Goal: Check status

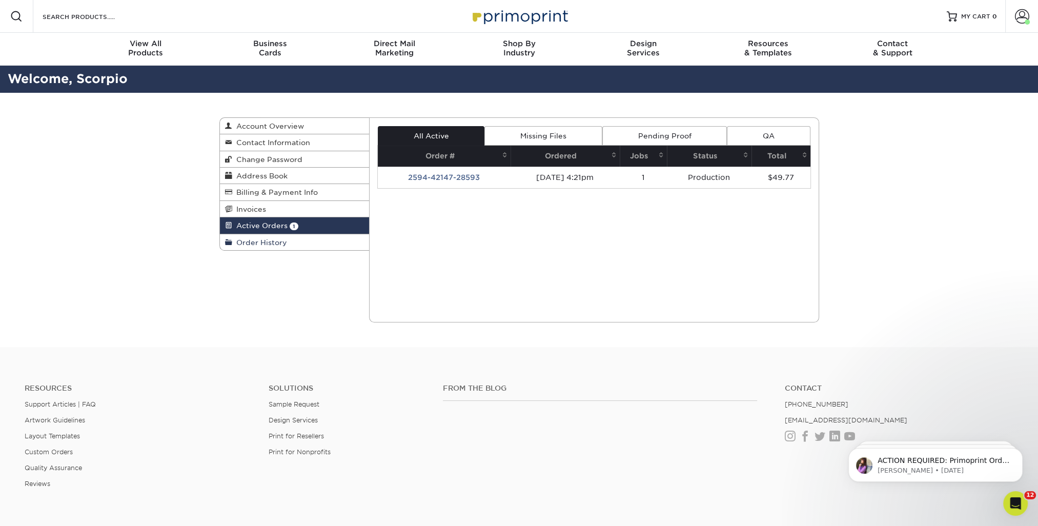
click at [254, 243] on span "Order History" at bounding box center [259, 242] width 55 height 8
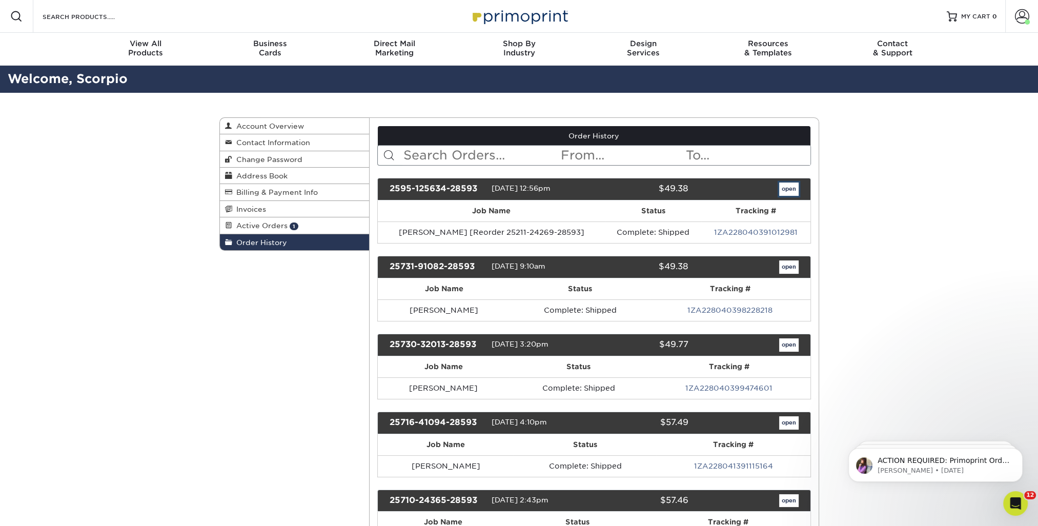
click at [791, 188] on link "open" at bounding box center [788, 188] width 19 height 13
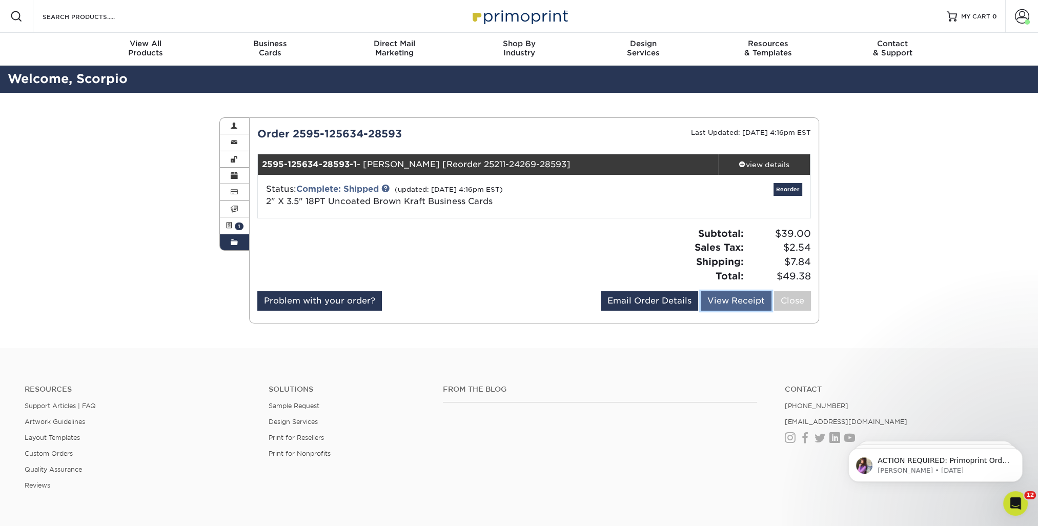
click at [754, 301] on link "View Receipt" at bounding box center [736, 300] width 71 height 19
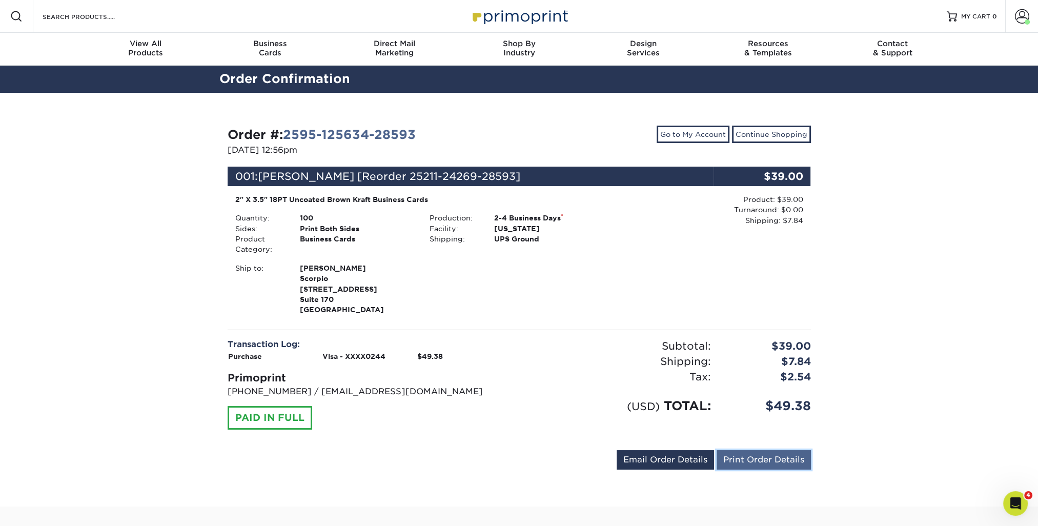
click at [766, 459] on link "Print Order Details" at bounding box center [764, 459] width 94 height 19
